Goal: Transaction & Acquisition: Purchase product/service

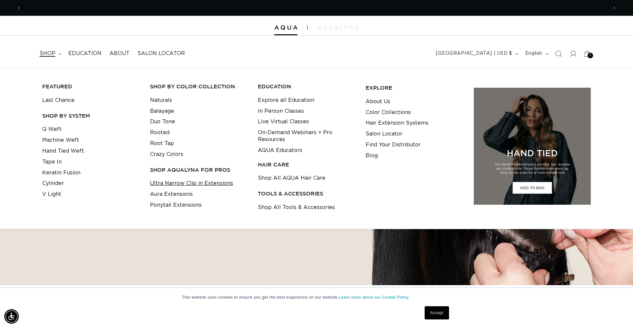
scroll to position [0, 1173]
click at [201, 186] on link "Ultra Narrow Clip in Extensions" at bounding box center [191, 183] width 83 height 11
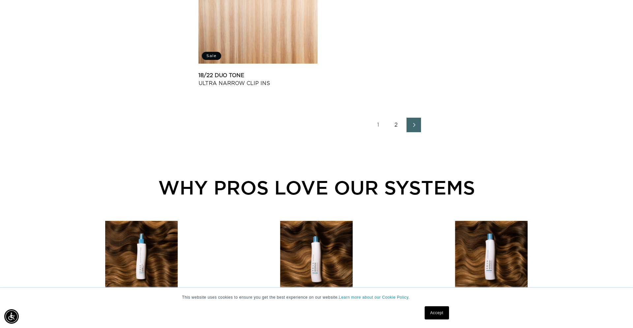
scroll to position [1086, 0]
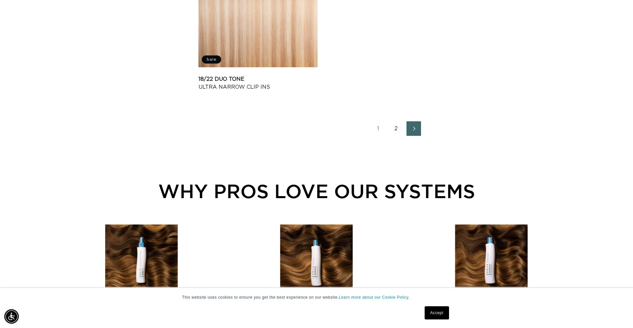
click at [396, 134] on link "2" at bounding box center [396, 128] width 15 height 15
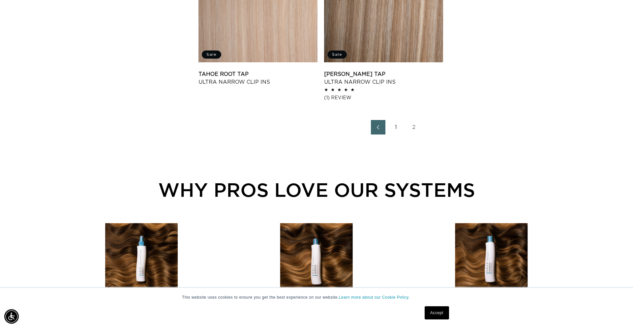
scroll to position [0, 1173]
click at [396, 128] on link "1" at bounding box center [396, 127] width 15 height 15
